Goal: Information Seeking & Learning: Compare options

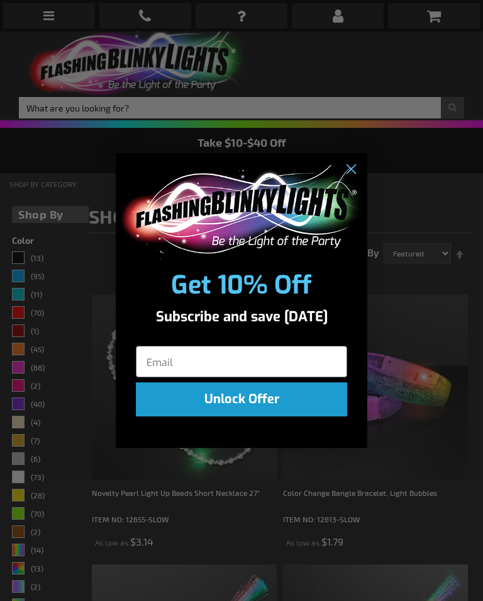
click at [347, 170] on circle "Close dialog" at bounding box center [351, 168] width 21 height 21
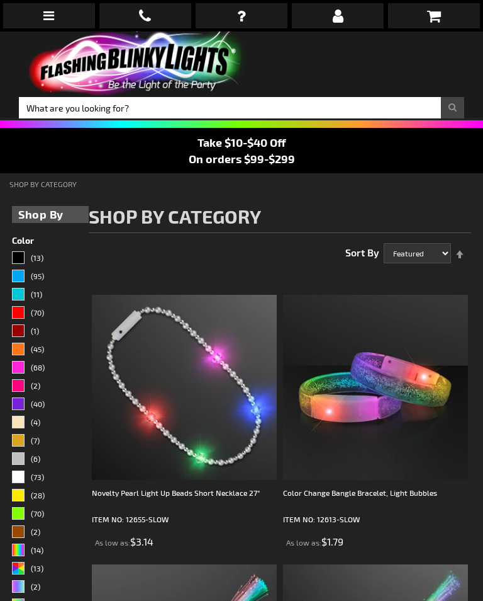
click at [45, 211] on strong "Shop By" at bounding box center [50, 214] width 64 height 17
click at [50, 14] on icon at bounding box center [48, 15] width 11 height 13
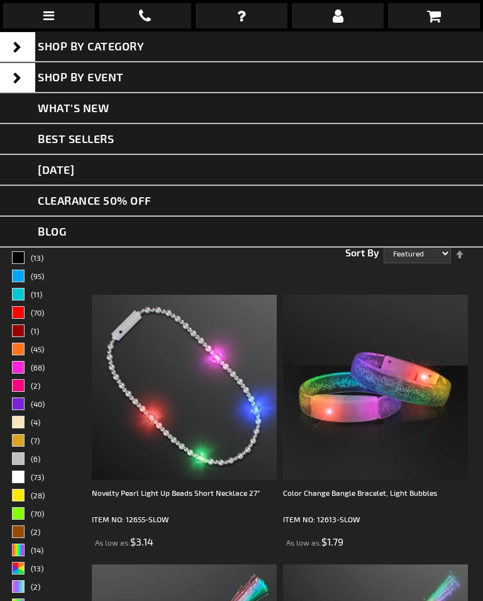
click at [77, 117] on link "What's New" at bounding box center [241, 108] width 483 height 31
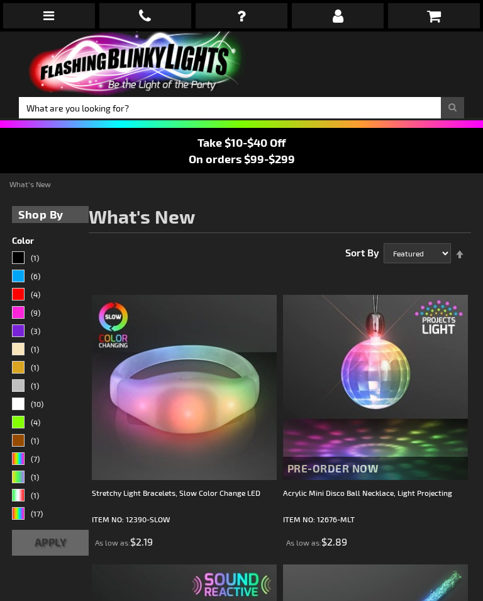
click at [55, 20] on link at bounding box center [49, 15] width 92 height 25
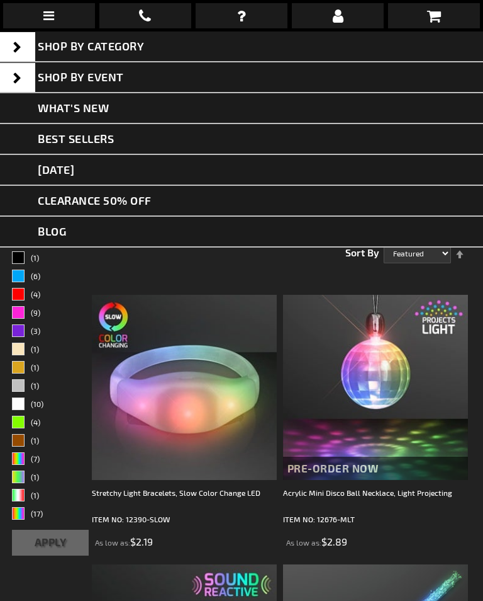
click at [69, 169] on link "[DATE]" at bounding box center [241, 170] width 483 height 31
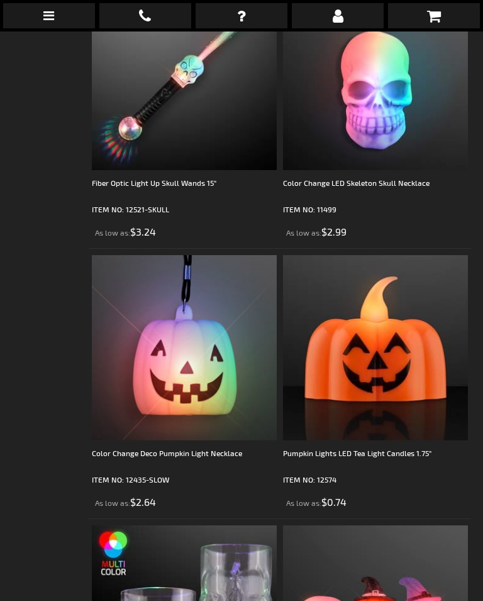
scroll to position [6351, 0]
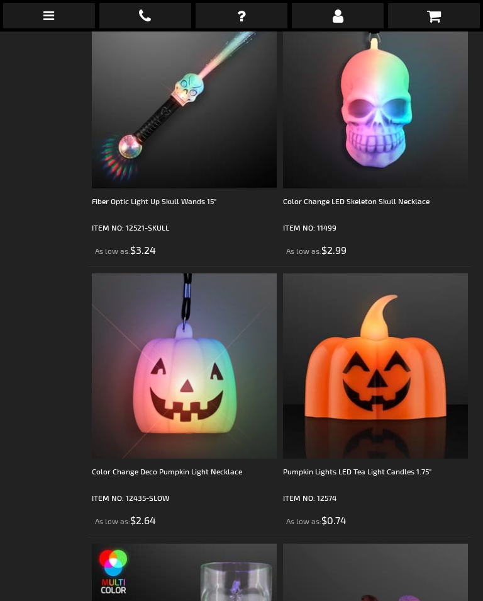
click at [54, 19] on icon at bounding box center [48, 15] width 11 height 13
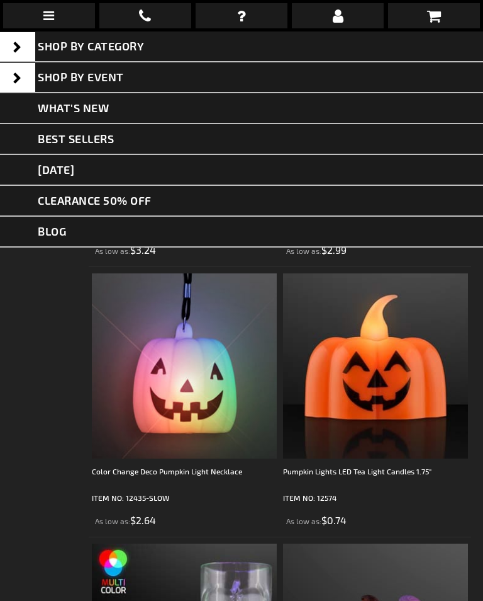
click at [96, 52] on span "SHOP BY CATEGORY" at bounding box center [91, 46] width 106 height 14
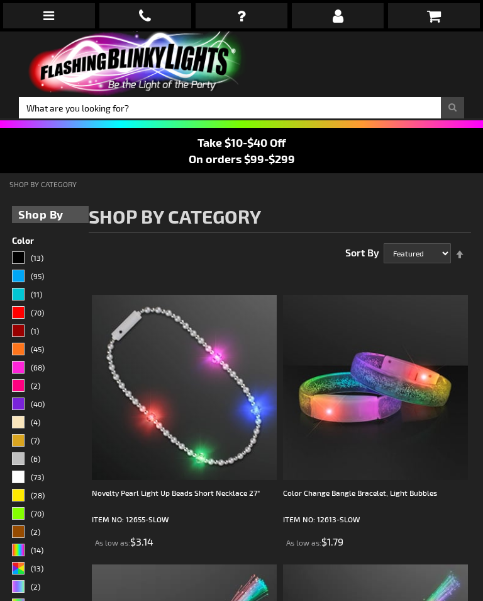
click at [48, 15] on icon at bounding box center [48, 15] width 11 height 13
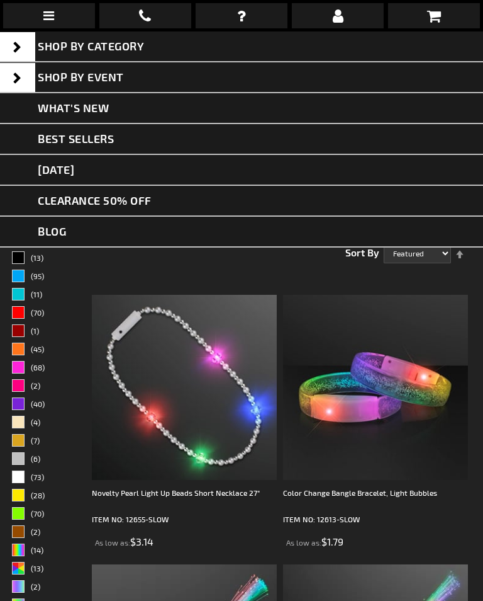
click at [105, 48] on span "SHOP BY CATEGORY" at bounding box center [91, 46] width 106 height 14
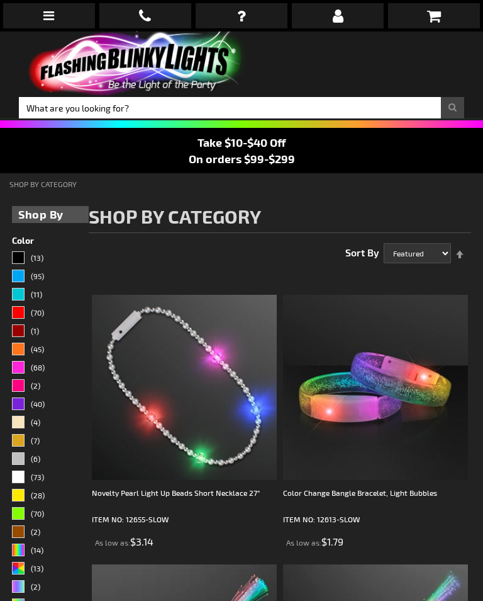
click at [48, 20] on icon at bounding box center [48, 15] width 11 height 13
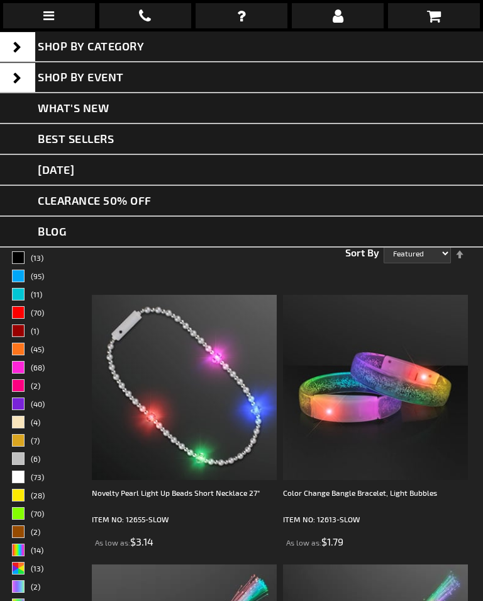
click at [15, 47] on span at bounding box center [17, 46] width 35 height 29
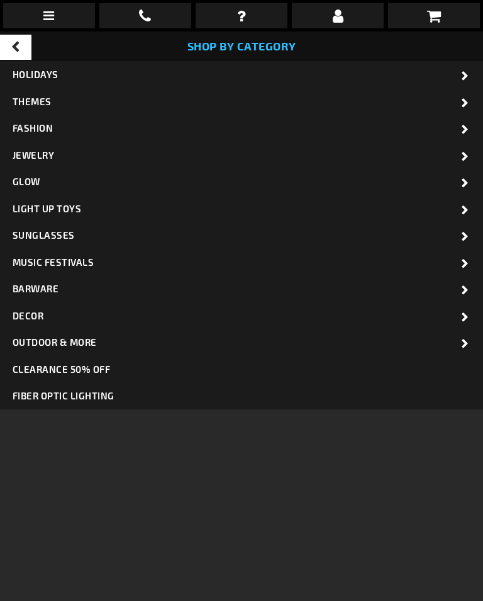
click at [50, 364] on span "CLEARANCE 50% OFF" at bounding box center [62, 368] width 98 height 11
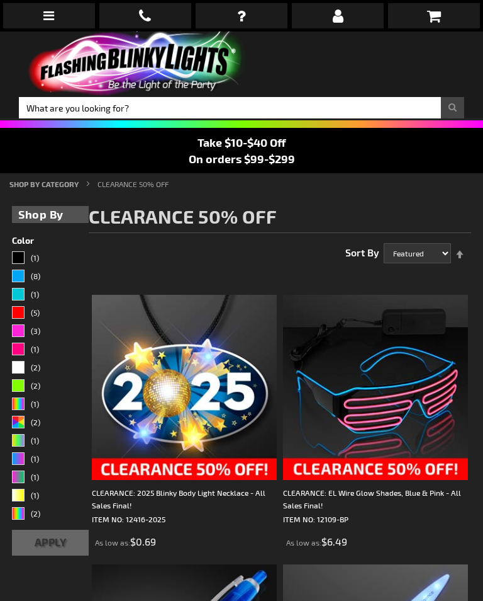
click at [53, 14] on icon at bounding box center [48, 15] width 11 height 13
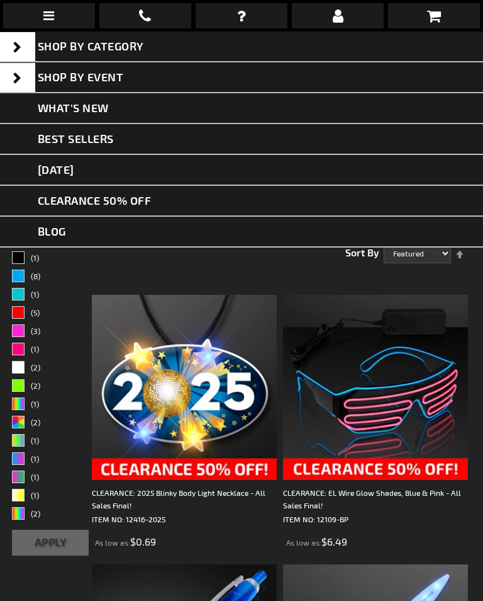
click at [20, 48] on span at bounding box center [17, 46] width 35 height 29
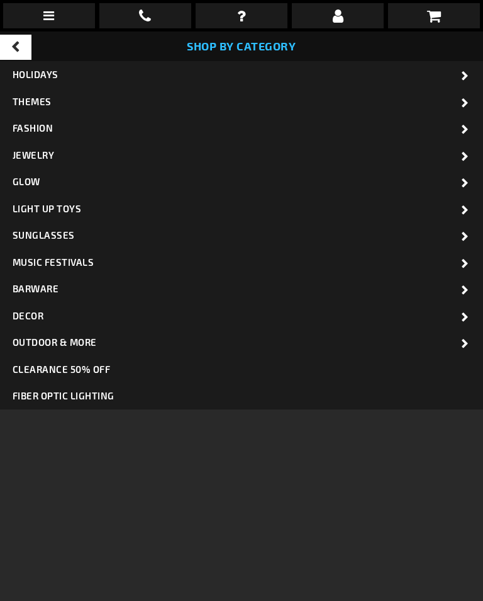
click at [39, 150] on span "Jewelry" at bounding box center [34, 154] width 42 height 11
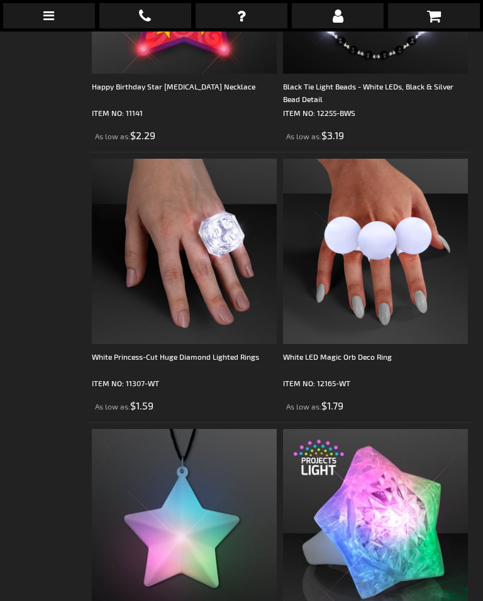
scroll to position [5126, 0]
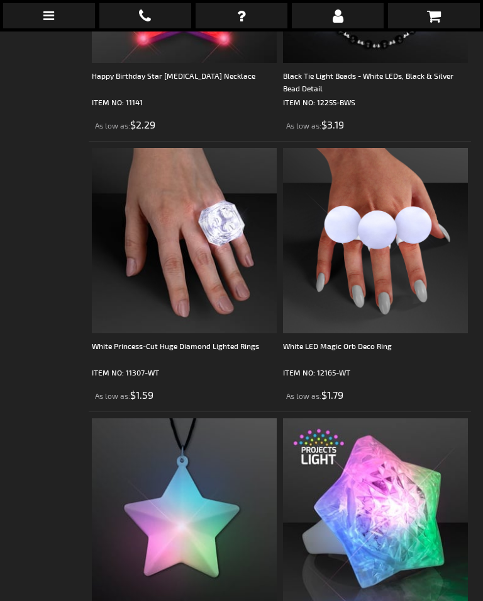
click at [358, 347] on div "White LED Magic Orb Deco Ring" at bounding box center [375, 351] width 185 height 25
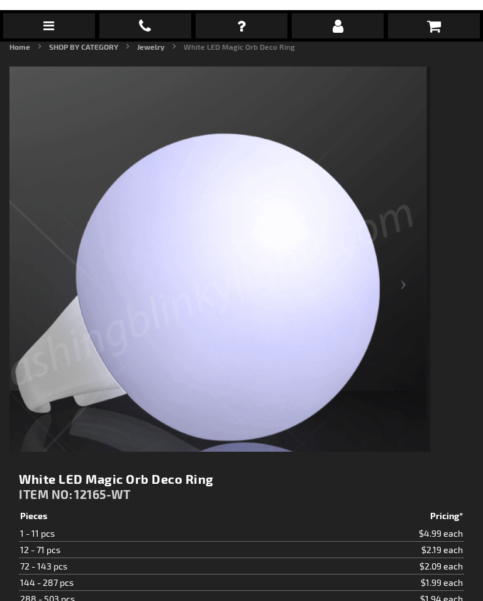
scroll to position [137, 0]
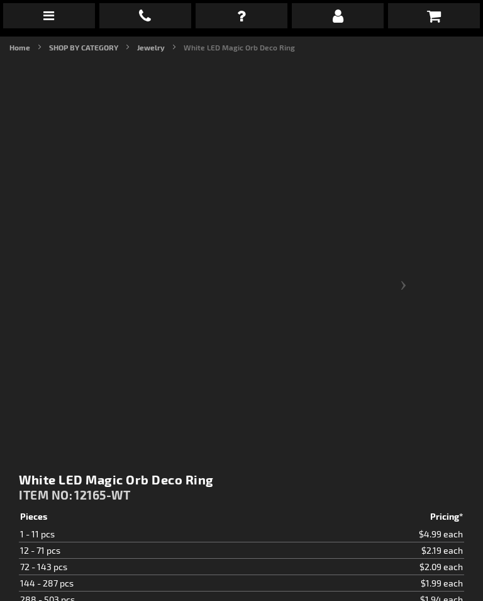
click at [398, 288] on div "Next" at bounding box center [406, 294] width 50 height 455
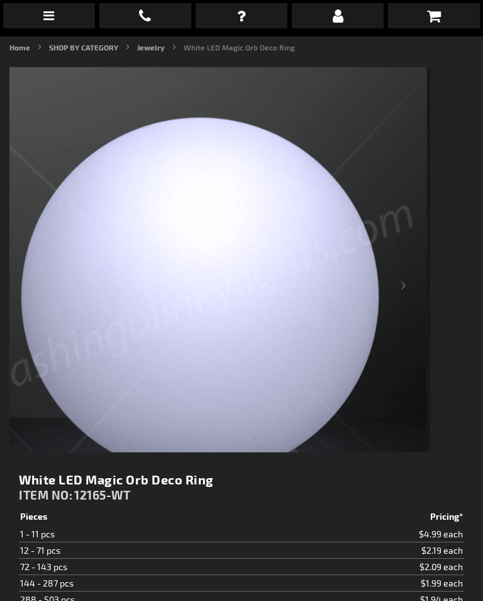
click at [400, 300] on div "Next" at bounding box center [406, 294] width 50 height 455
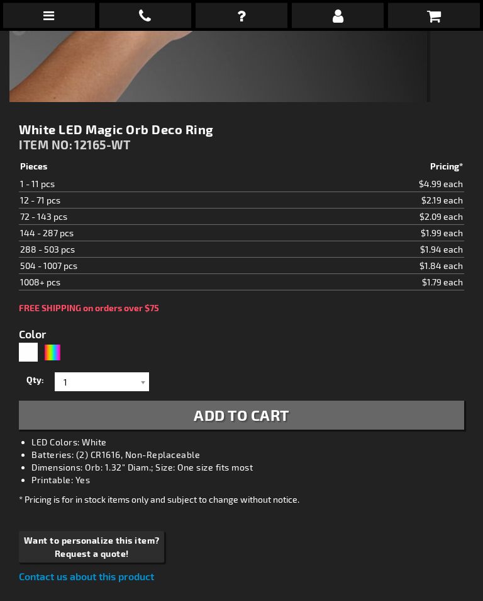
scroll to position [475, 0]
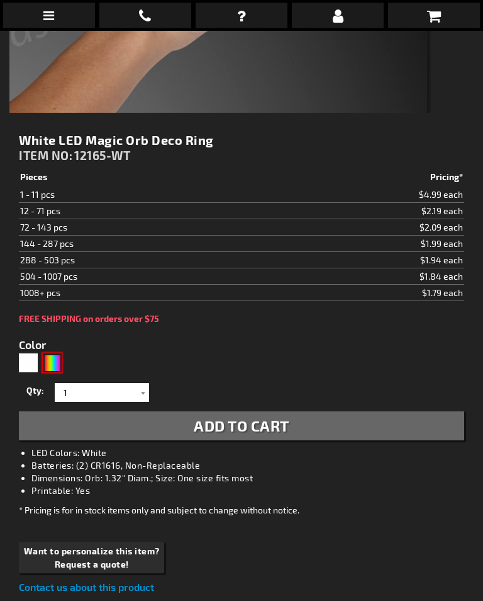
click at [50, 364] on div "Multicolor" at bounding box center [52, 363] width 19 height 19
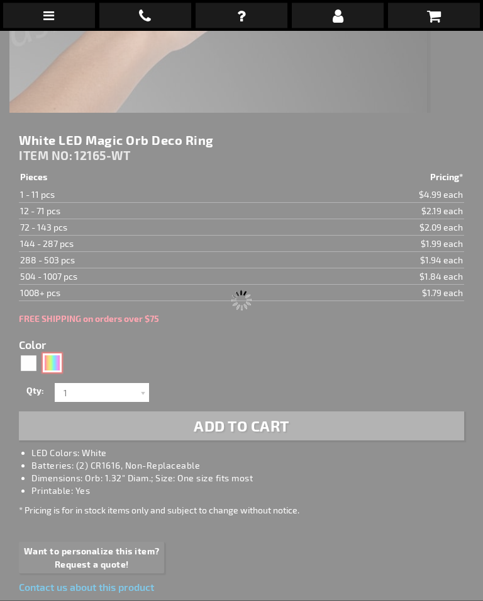
type input "5659"
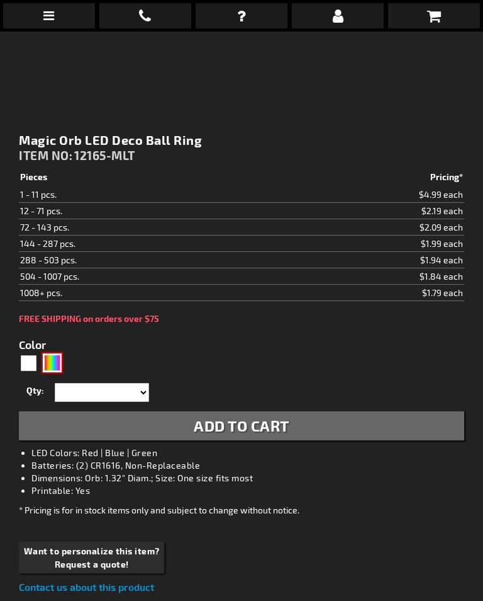
type input "12165-MLT"
type input "Customize - Magic Orb LED Deco Ball Ring - ITEM NO: 12165-MLT"
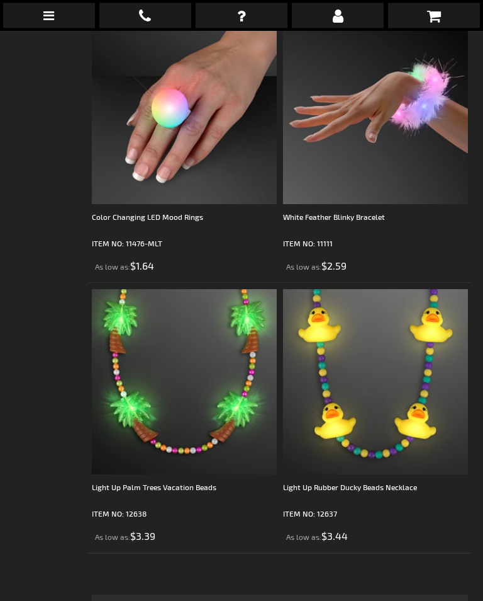
scroll to position [7956, 0]
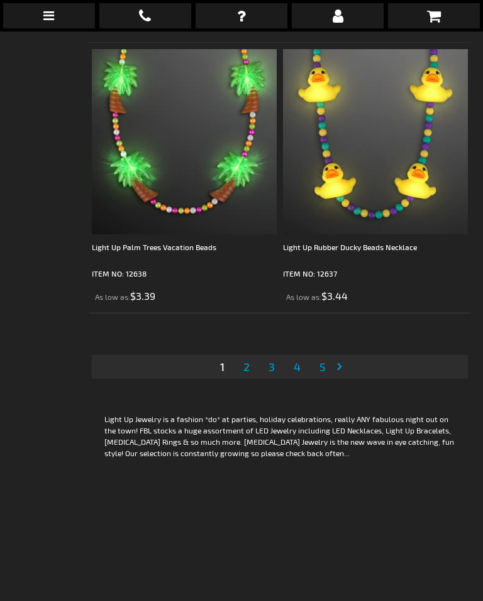
click at [244, 368] on span "2" at bounding box center [247, 366] width 6 height 14
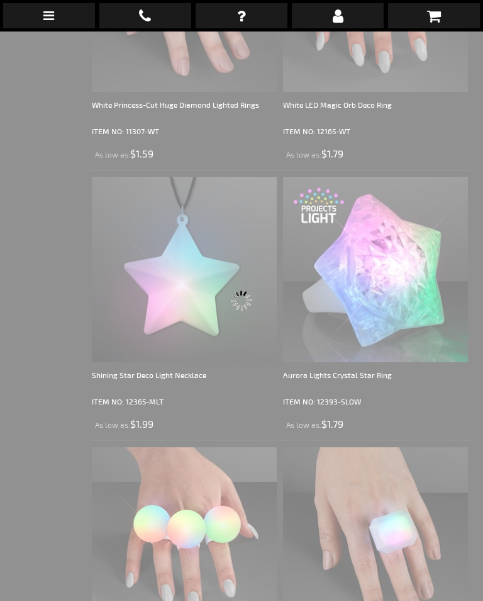
scroll to position [31, 0]
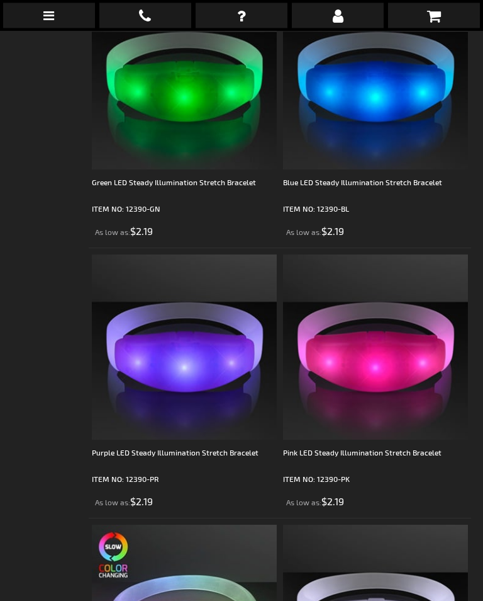
scroll to position [6910, 0]
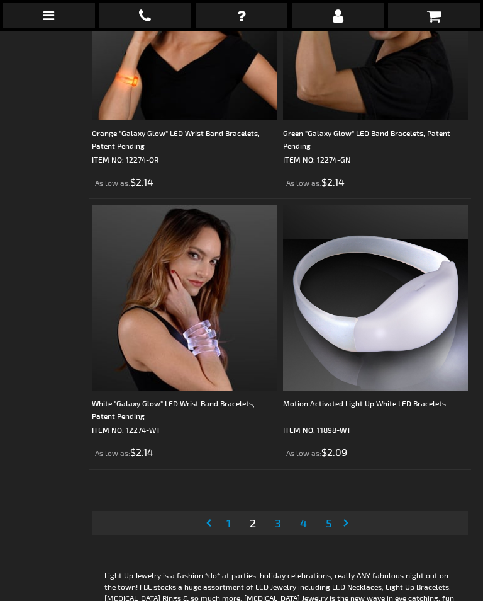
click at [281, 522] on span "3" at bounding box center [278, 523] width 6 height 14
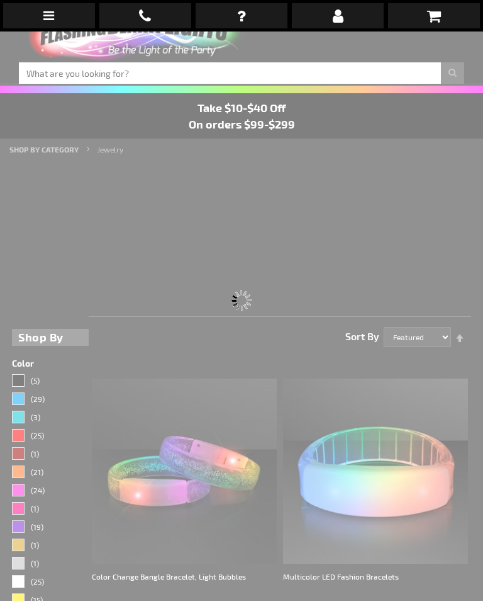
scroll to position [31, 0]
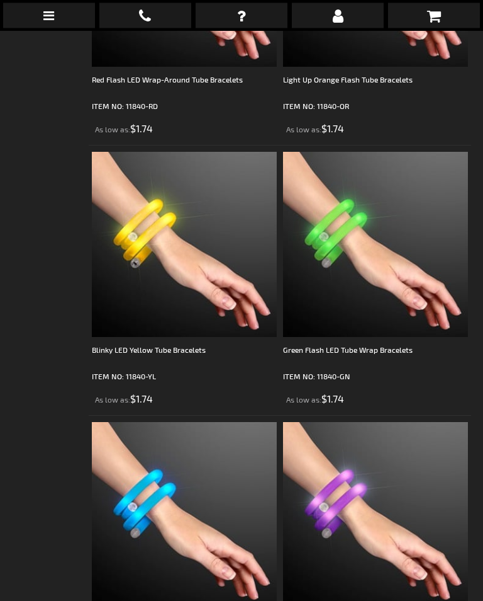
scroll to position [4312, 0]
click at [152, 354] on div "Blinky LED Yellow Tube Bracelets" at bounding box center [184, 355] width 185 height 25
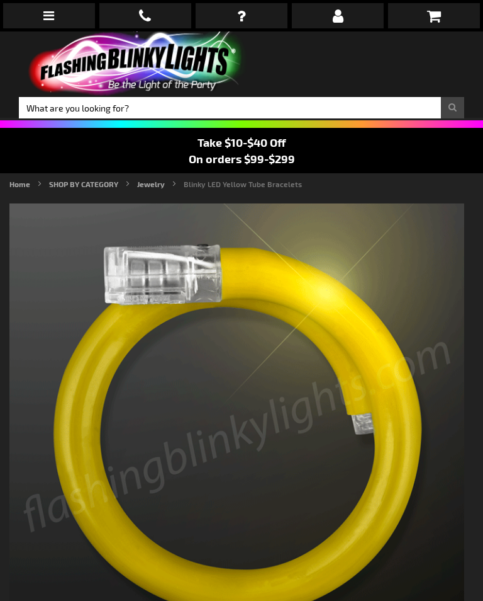
type input "5647"
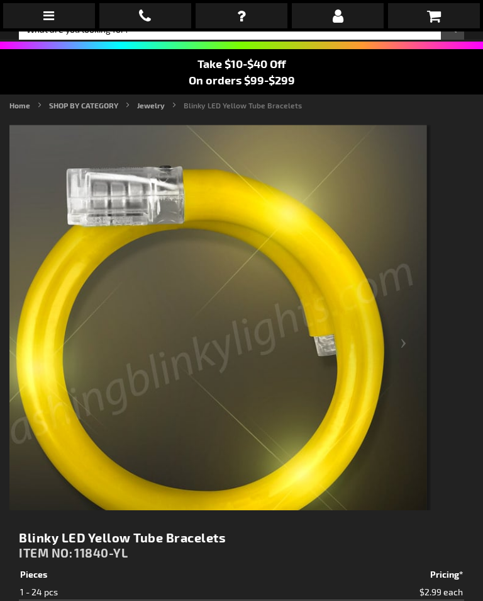
scroll to position [78, 0]
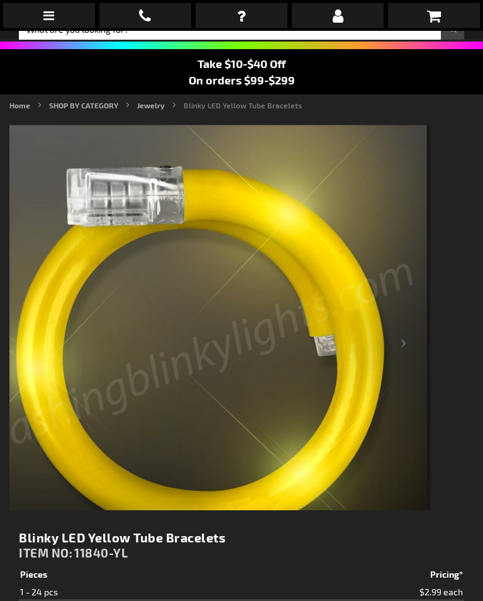
click at [398, 350] on div "Next" at bounding box center [406, 352] width 50 height 455
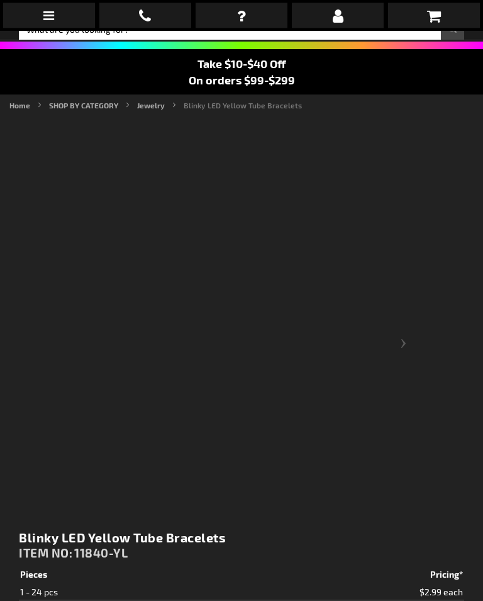
scroll to position [79, 0]
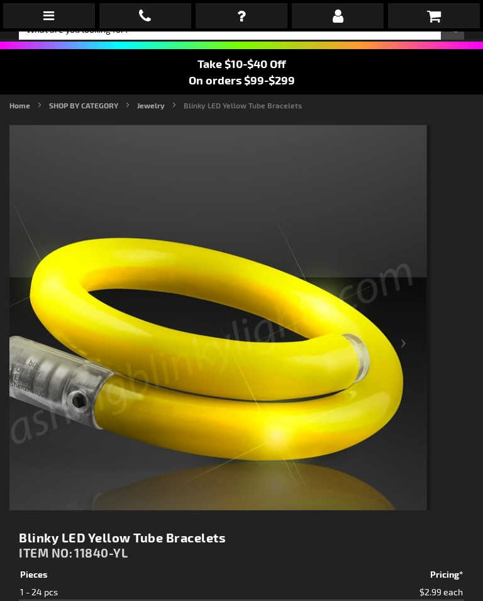
click at [410, 347] on div "Next" at bounding box center [406, 352] width 50 height 455
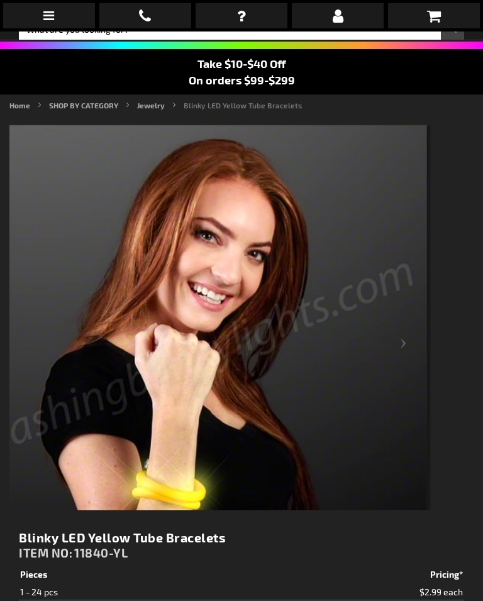
click at [400, 347] on div "Next" at bounding box center [406, 352] width 50 height 455
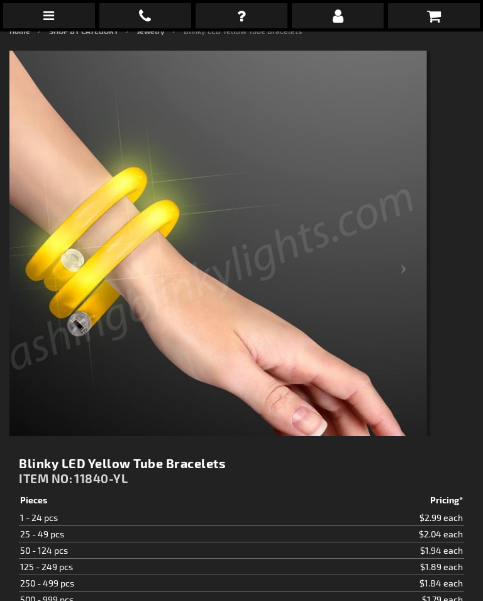
scroll to position [154, 0]
click at [405, 268] on div "Next" at bounding box center [406, 277] width 50 height 455
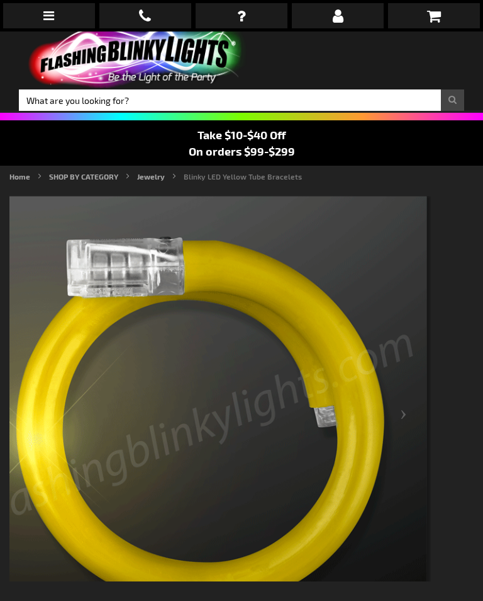
scroll to position [0, 0]
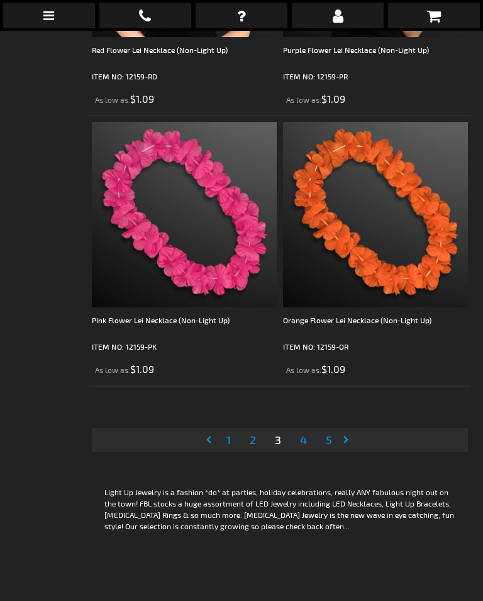
scroll to position [8122, 0]
click at [302, 442] on span "4" at bounding box center [303, 439] width 7 height 14
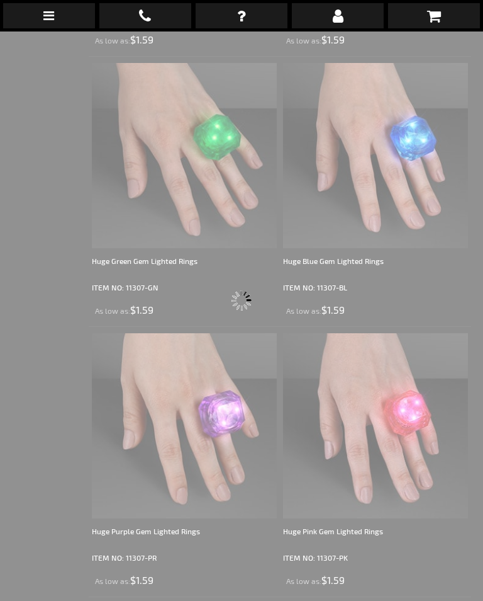
scroll to position [31, 0]
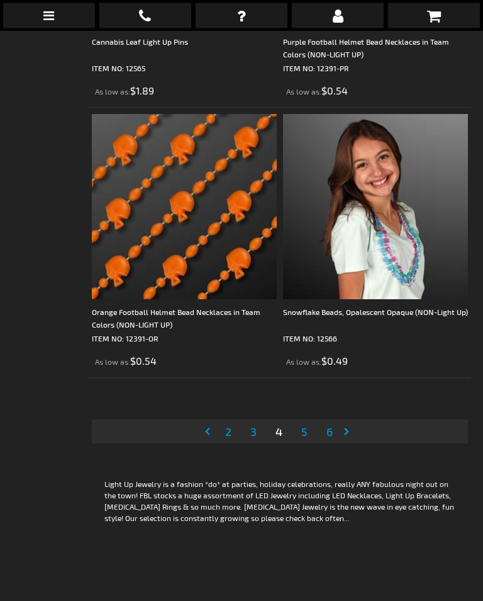
scroll to position [8130, 0]
click at [305, 440] on link "Page 5" at bounding box center [304, 431] width 11 height 19
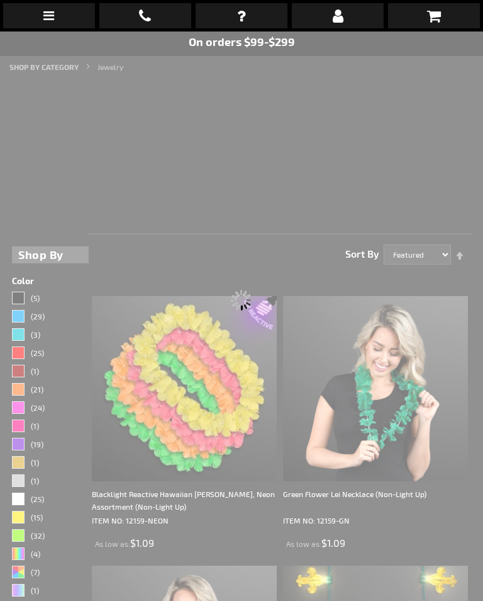
scroll to position [31, 0]
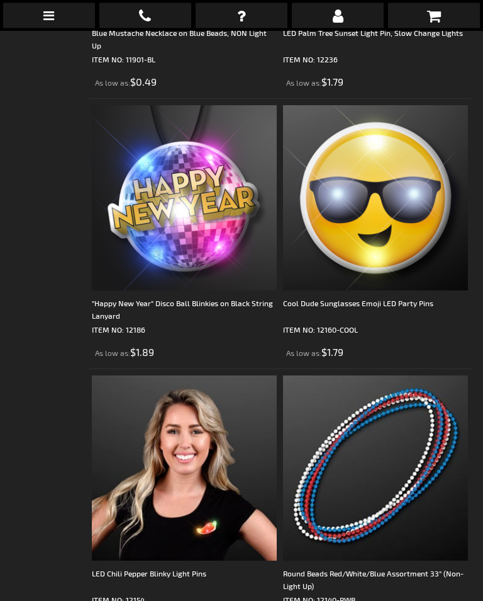
scroll to position [3819, 0]
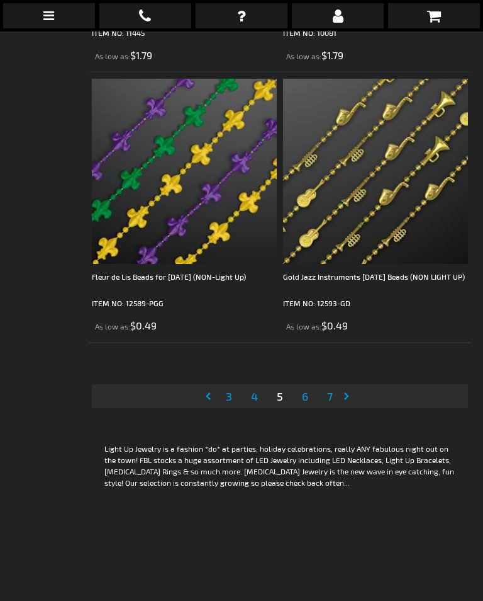
click at [304, 401] on span "6" at bounding box center [305, 396] width 6 height 14
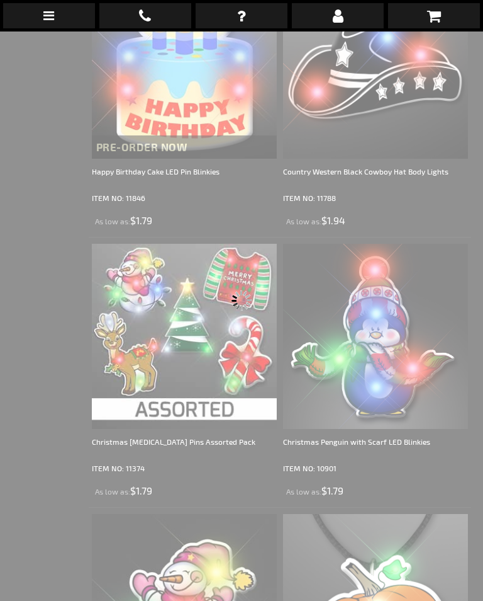
scroll to position [31, 0]
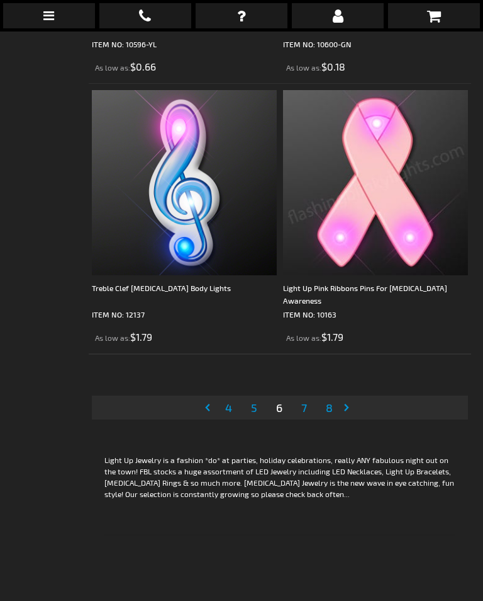
scroll to position [8153, 0]
click at [212, 409] on link "Page Previous" at bounding box center [210, 407] width 13 height 19
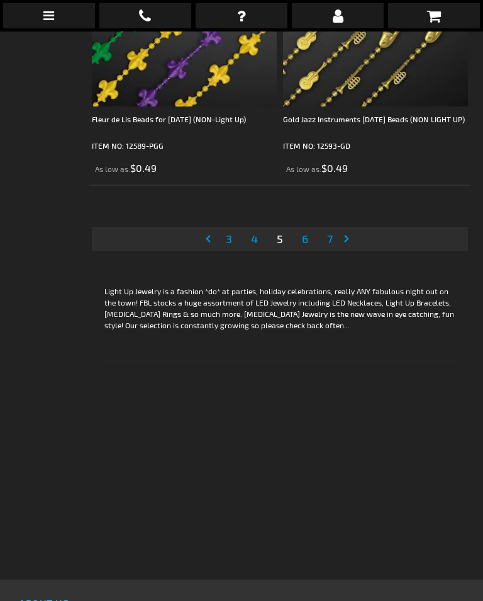
scroll to position [8320, 0]
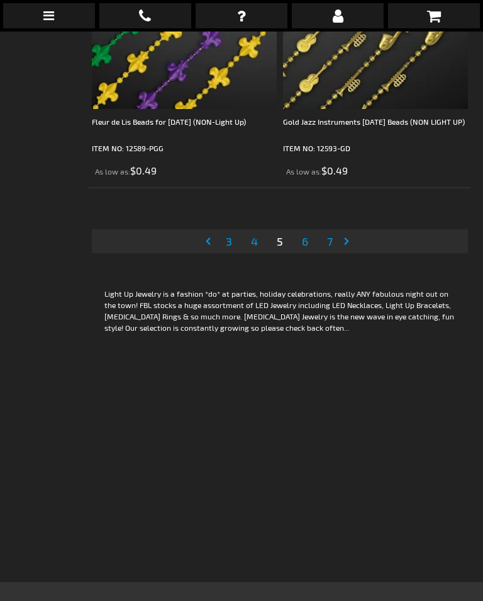
click at [229, 245] on span "3" at bounding box center [229, 241] width 6 height 14
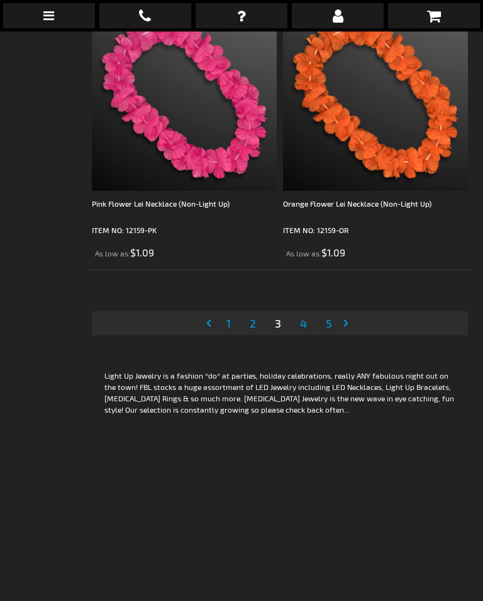
click at [230, 323] on span "1" at bounding box center [229, 323] width 4 height 14
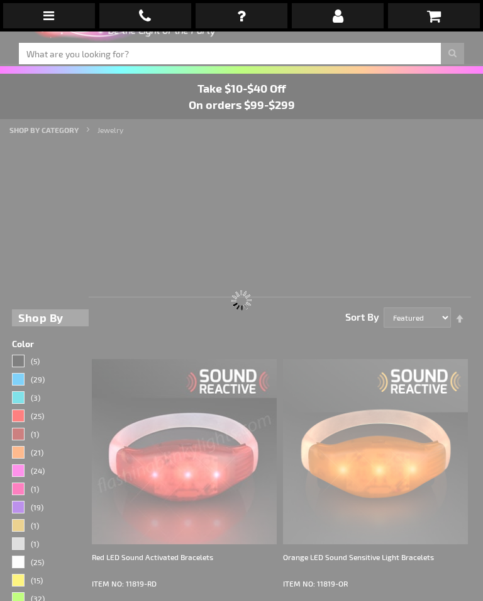
scroll to position [31, 0]
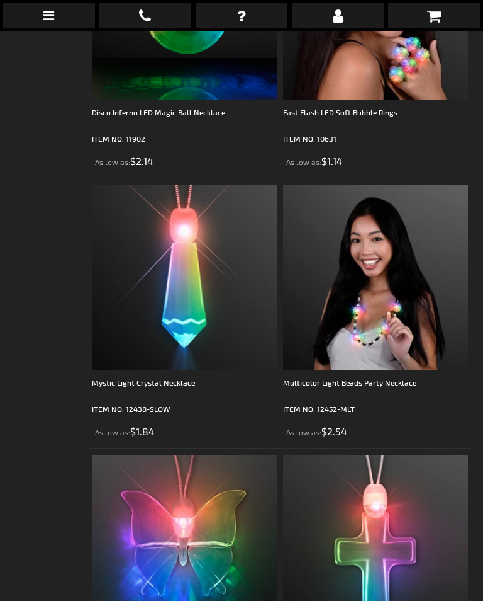
scroll to position [2406, 0]
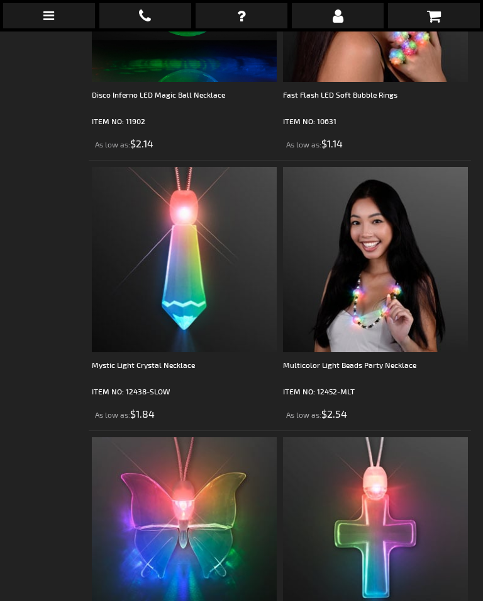
click at [159, 361] on div "Mystic Light Crystal Necklace" at bounding box center [184, 370] width 185 height 25
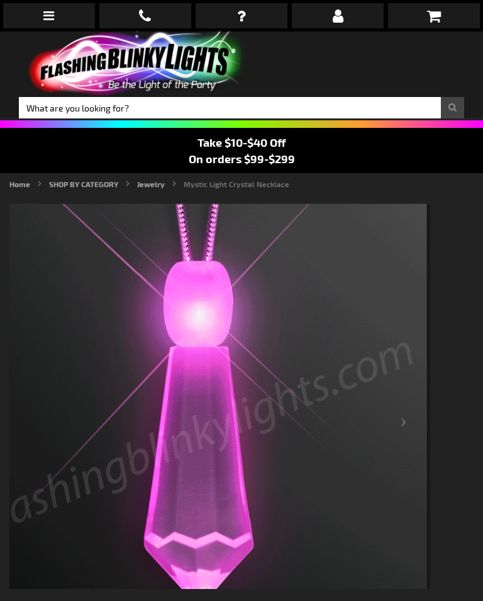
click at [405, 425] on div "Next" at bounding box center [406, 430] width 50 height 455
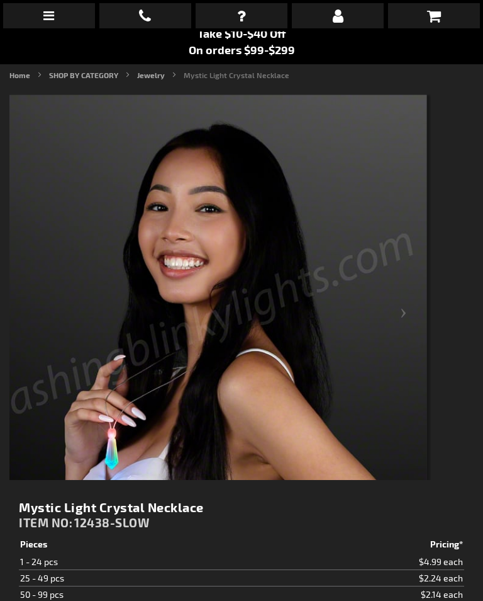
scroll to position [108, 0]
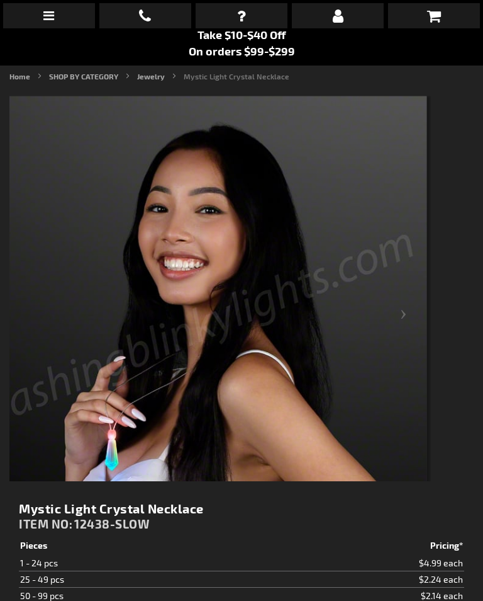
click at [396, 319] on div "Next" at bounding box center [406, 323] width 50 height 455
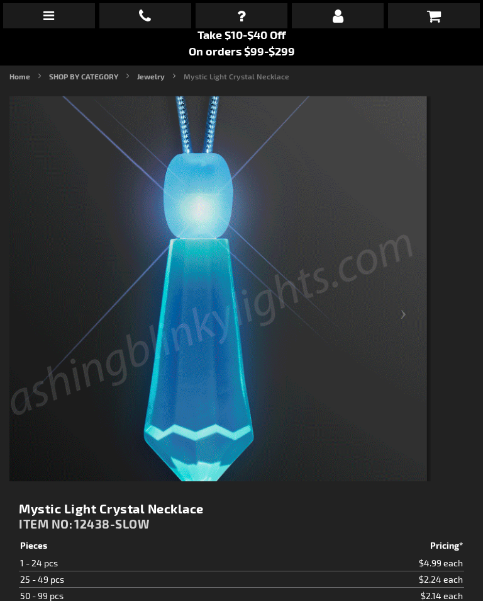
click at [402, 321] on div "Next" at bounding box center [406, 323] width 50 height 455
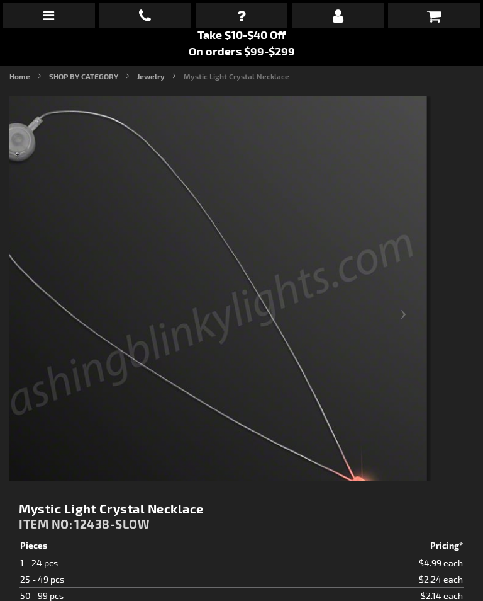
click at [398, 321] on div "Next" at bounding box center [406, 323] width 50 height 455
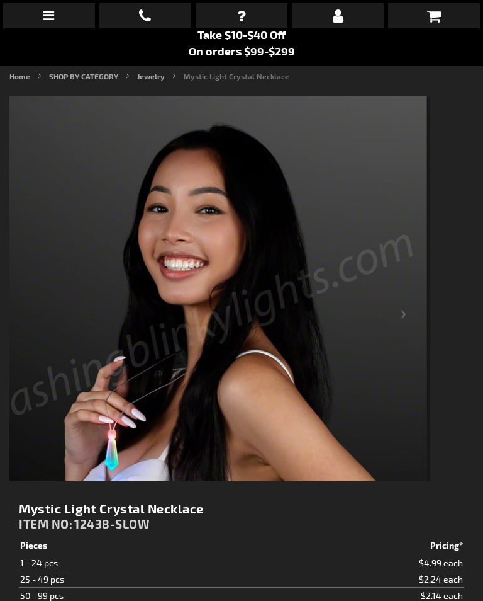
click at [55, 26] on link at bounding box center [49, 15] width 92 height 25
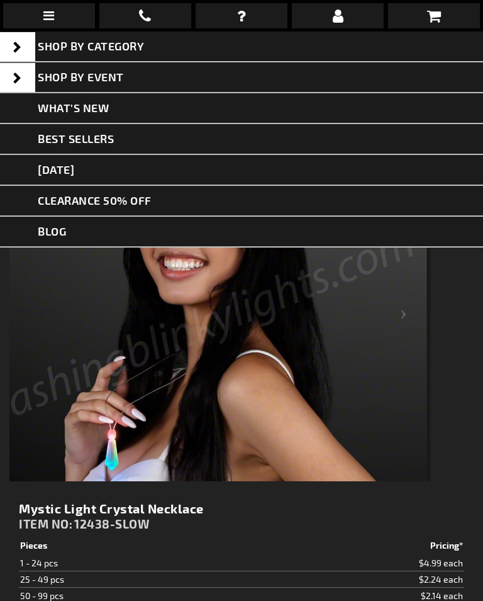
click at [47, 14] on icon at bounding box center [48, 15] width 11 height 13
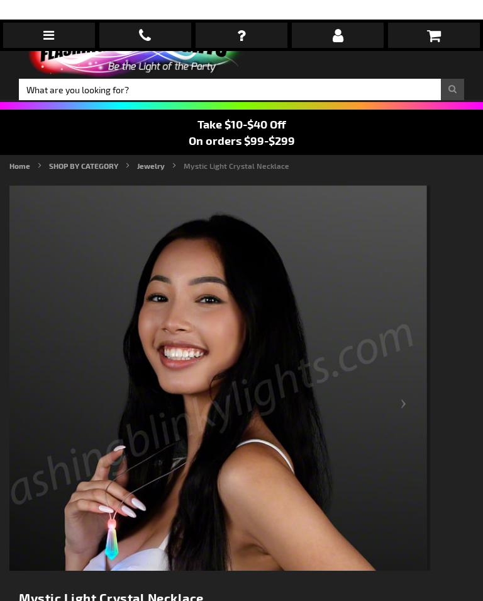
scroll to position [0, 0]
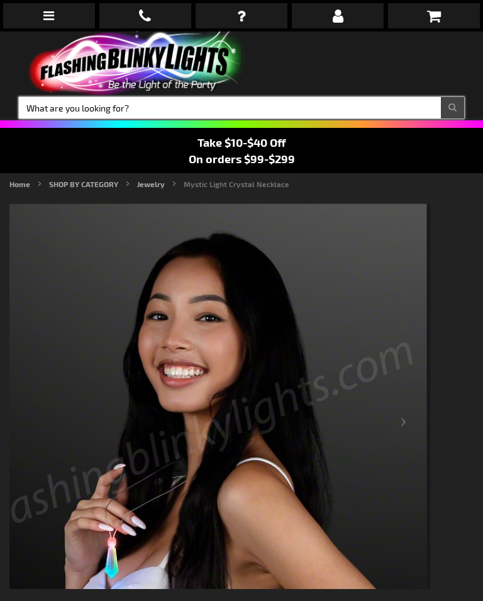
click at [76, 107] on input "Search" at bounding box center [242, 107] width 446 height 21
type input "Stretch"
click at [453, 108] on button "Search" at bounding box center [452, 107] width 23 height 21
